Goal: Navigation & Orientation: Find specific page/section

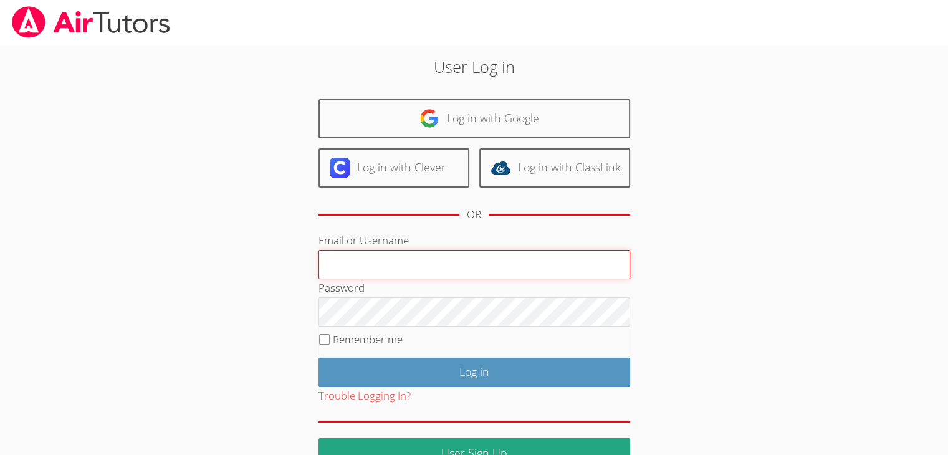
type input "[EMAIL_ADDRESS][PERSON_NAME][PERSON_NAME][DOMAIN_NAME]"
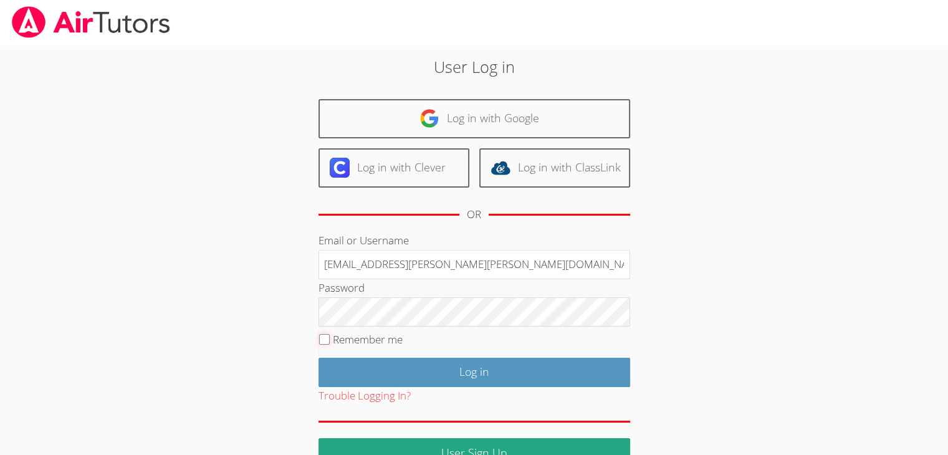
click at [325, 340] on input "Remember me" at bounding box center [324, 339] width 11 height 11
checkbox input "true"
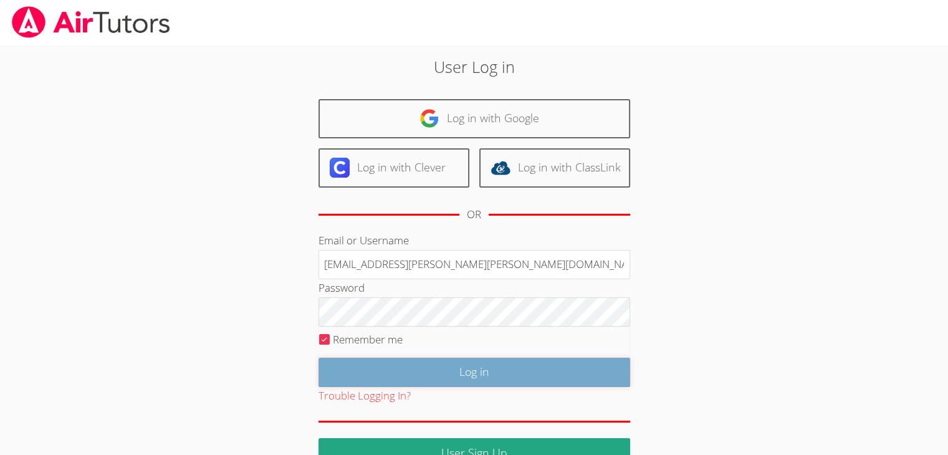
click at [482, 374] on input "Log in" at bounding box center [474, 372] width 312 height 29
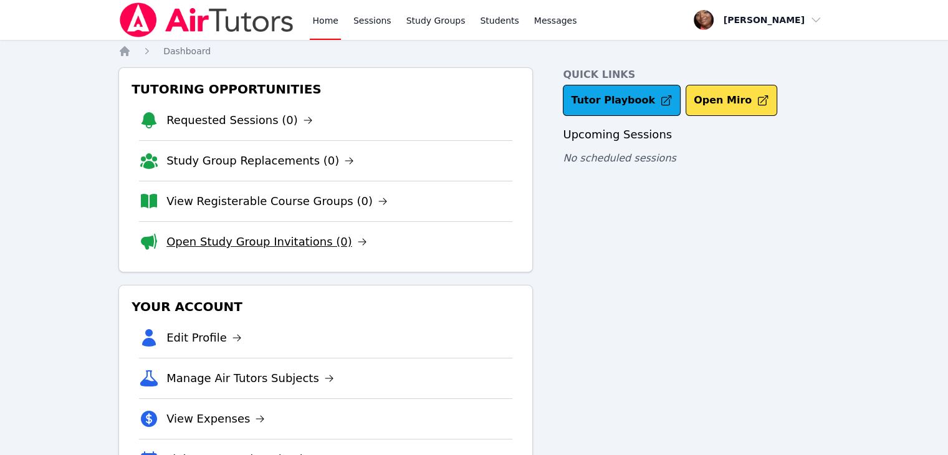
click at [214, 242] on link "Open Study Group Invitations (0)" at bounding box center [266, 241] width 201 height 17
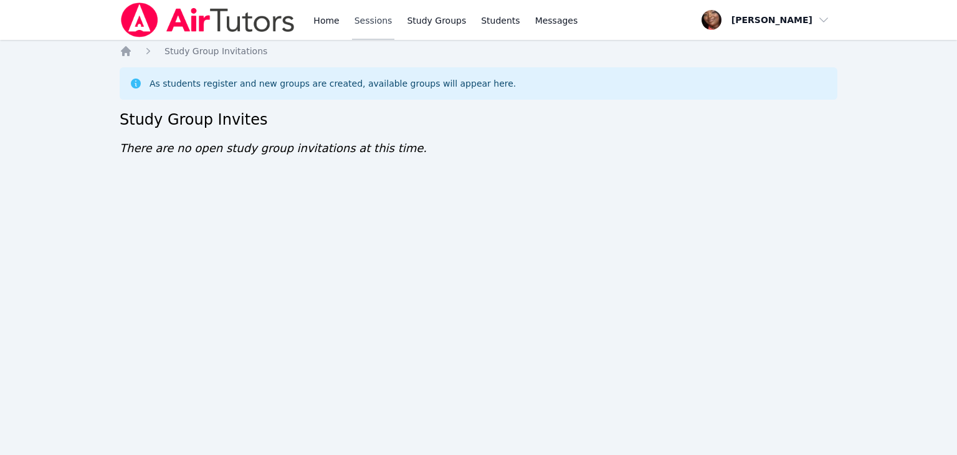
click at [382, 21] on link "Sessions" at bounding box center [373, 20] width 43 height 40
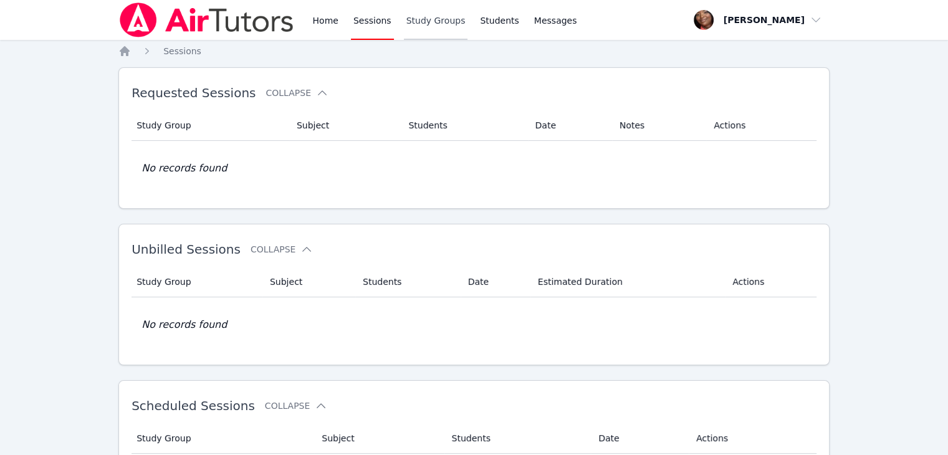
click at [423, 22] on link "Study Groups" at bounding box center [436, 20] width 64 height 40
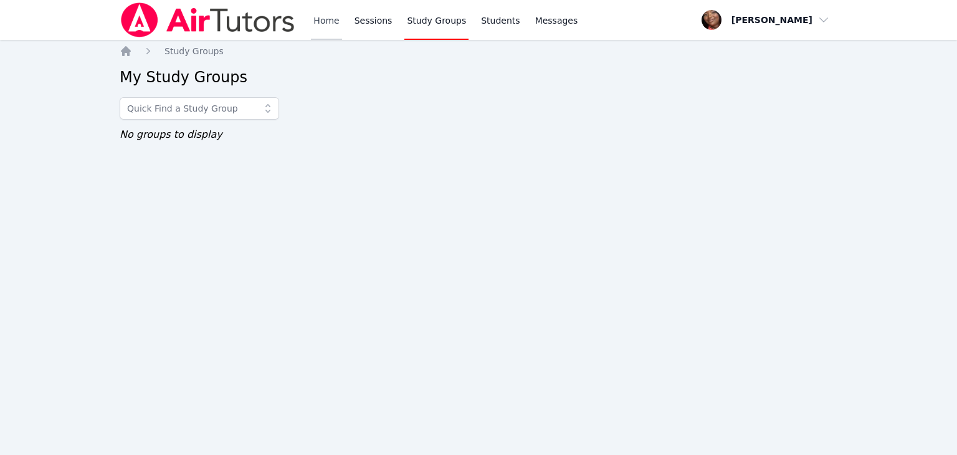
click at [324, 16] on link "Home" at bounding box center [326, 20] width 31 height 40
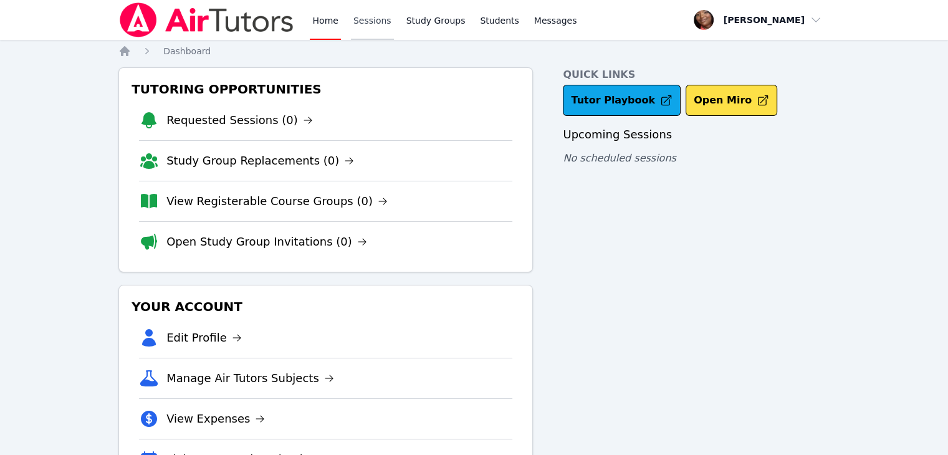
click at [361, 23] on link "Sessions" at bounding box center [372, 20] width 43 height 40
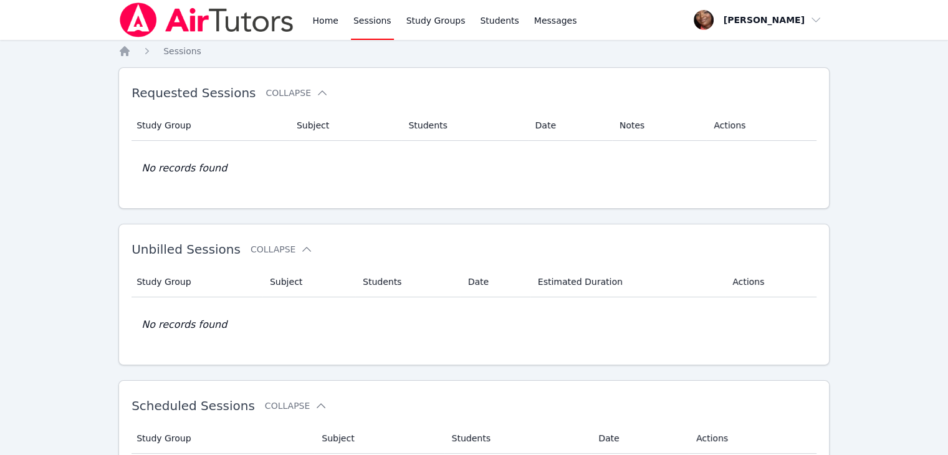
click at [305, 19] on div "Home Sessions Study Groups Students Messages" at bounding box center [348, 20] width 460 height 40
click at [327, 19] on link "Home" at bounding box center [325, 20] width 31 height 40
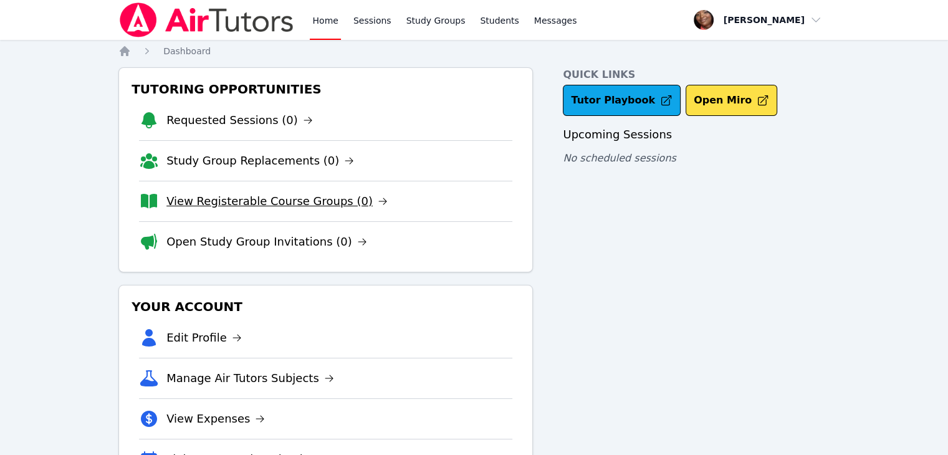
click at [282, 198] on link "View Registerable Course Groups (0)" at bounding box center [276, 201] width 221 height 17
